Goal: Check status: Check status

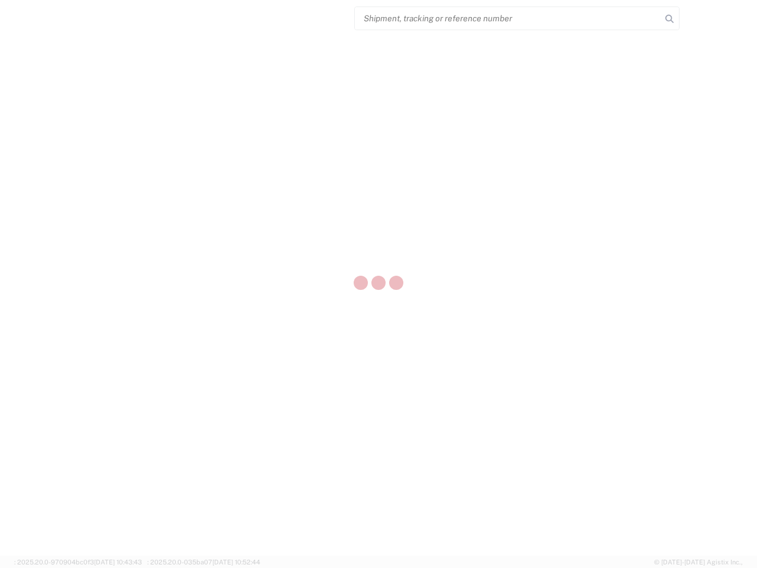
select select "US"
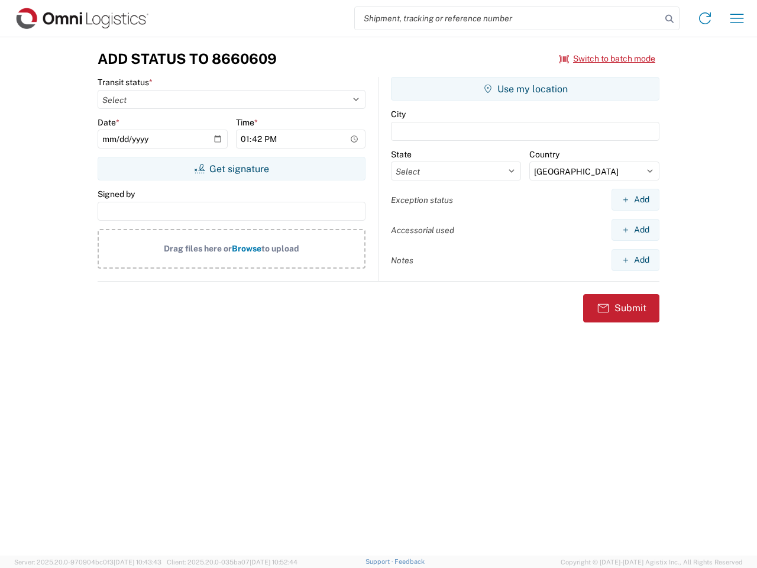
click at [508, 18] on input "search" at bounding box center [508, 18] width 306 height 22
click at [669, 19] on icon at bounding box center [669, 19] width 17 height 17
click at [705, 18] on icon at bounding box center [704, 18] width 19 height 19
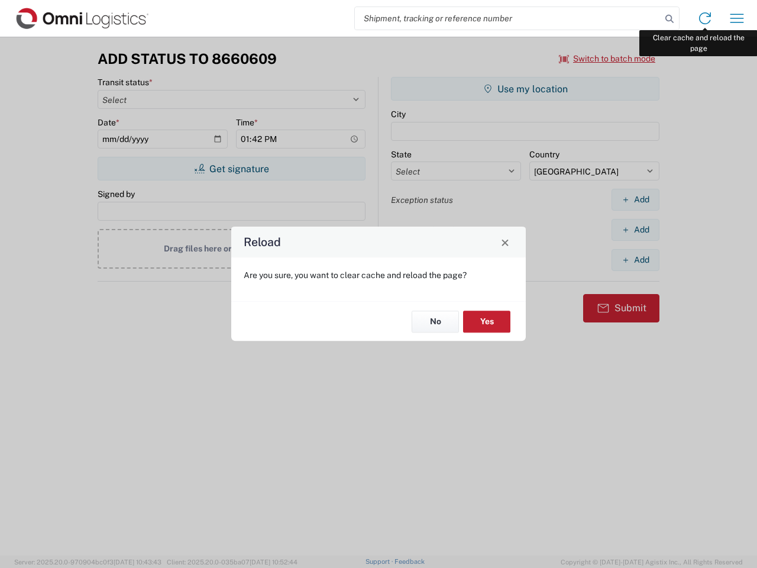
click at [737, 18] on div "Reload Are you sure, you want to clear cache and reload the page? No Yes" at bounding box center [378, 284] width 757 height 568
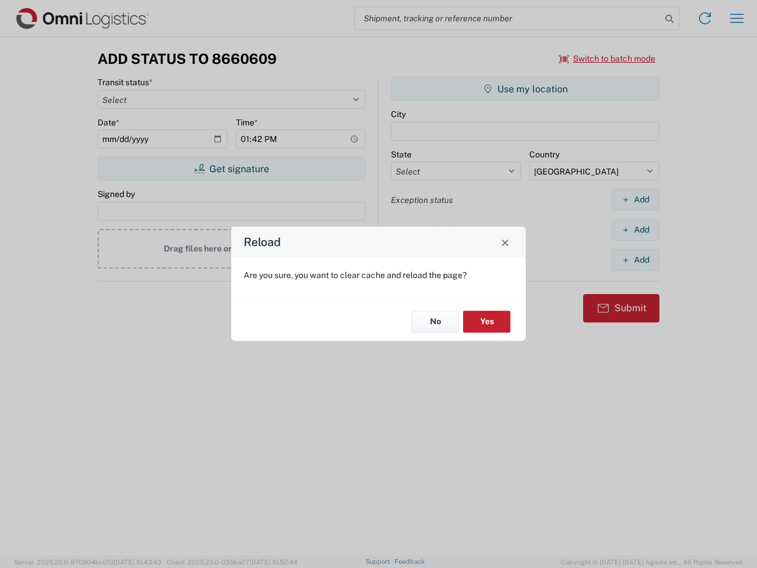
click at [607, 59] on div "Reload Are you sure, you want to clear cache and reload the page? No Yes" at bounding box center [378, 284] width 757 height 568
click at [231, 169] on div "Reload Are you sure, you want to clear cache and reload the page? No Yes" at bounding box center [378, 284] width 757 height 568
click at [525, 89] on div "Reload Are you sure, you want to clear cache and reload the page? No Yes" at bounding box center [378, 284] width 757 height 568
click at [635, 199] on div "Reload Are you sure, you want to clear cache and reload the page? No Yes" at bounding box center [378, 284] width 757 height 568
click at [635, 229] on div "Reload Are you sure, you want to clear cache and reload the page? No Yes" at bounding box center [378, 284] width 757 height 568
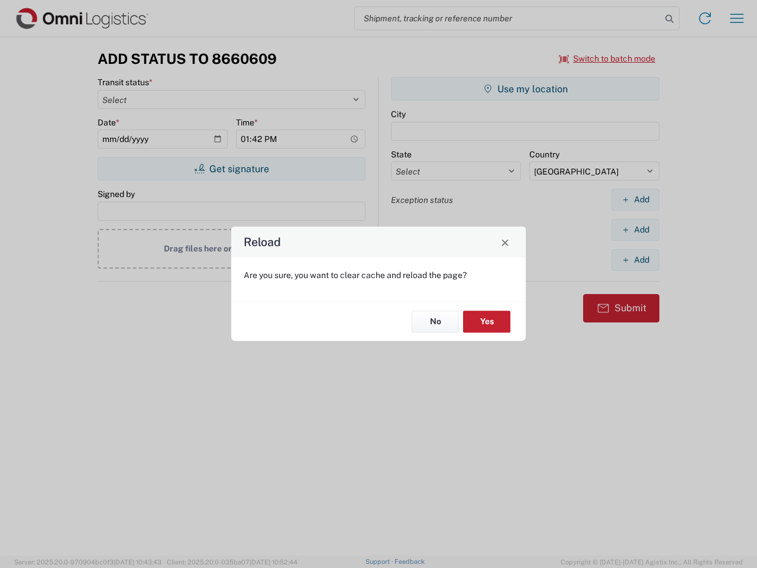
click at [635, 260] on div "Reload Are you sure, you want to clear cache and reload the page? No Yes" at bounding box center [378, 284] width 757 height 568
